Goal: Information Seeking & Learning: Learn about a topic

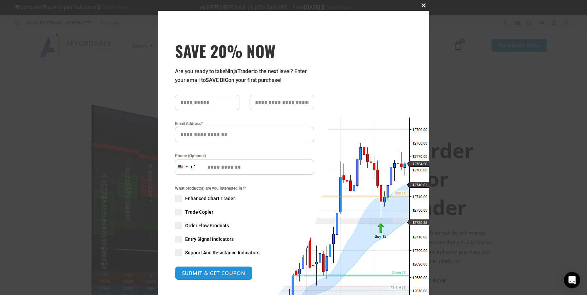
click at [421, 5] on span "SAVE 20% NOW popup" at bounding box center [423, 5] width 11 height 4
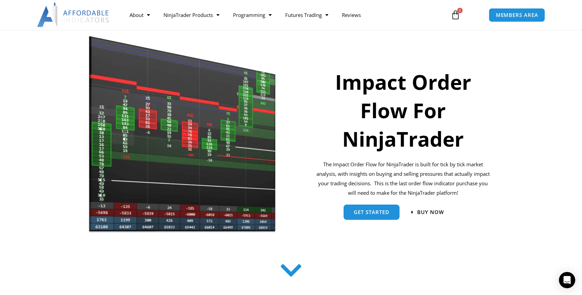
scroll to position [68, 0]
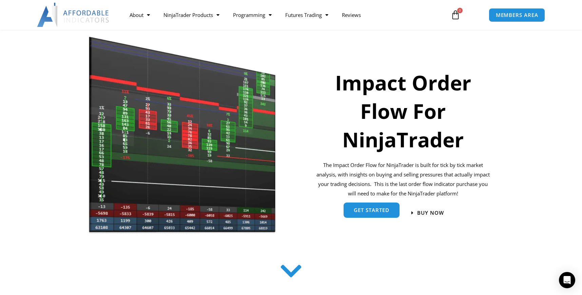
click at [378, 213] on span "get started" at bounding box center [372, 210] width 36 height 5
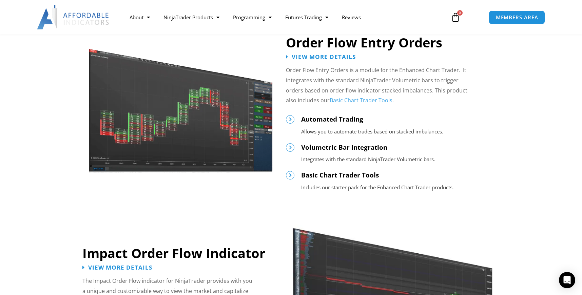
scroll to position [361, 0]
click at [315, 56] on span "View More Details" at bounding box center [324, 56] width 71 height 6
